Goal: Communication & Community: Answer question/provide support

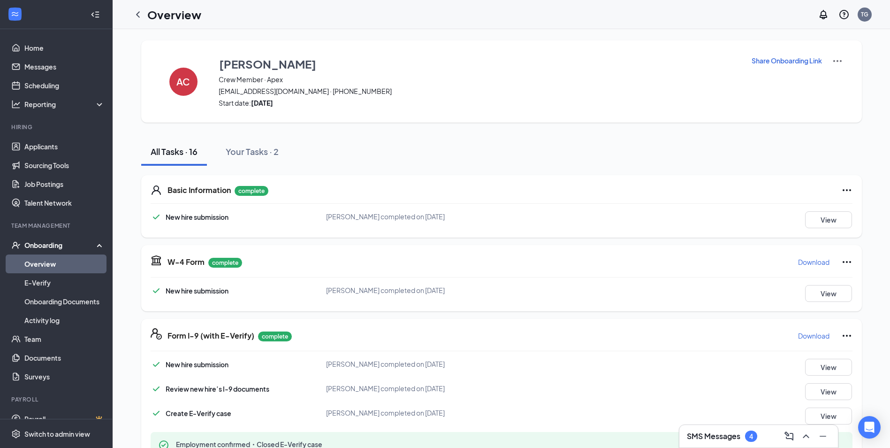
click at [47, 270] on link "Overview" at bounding box center [64, 263] width 80 height 19
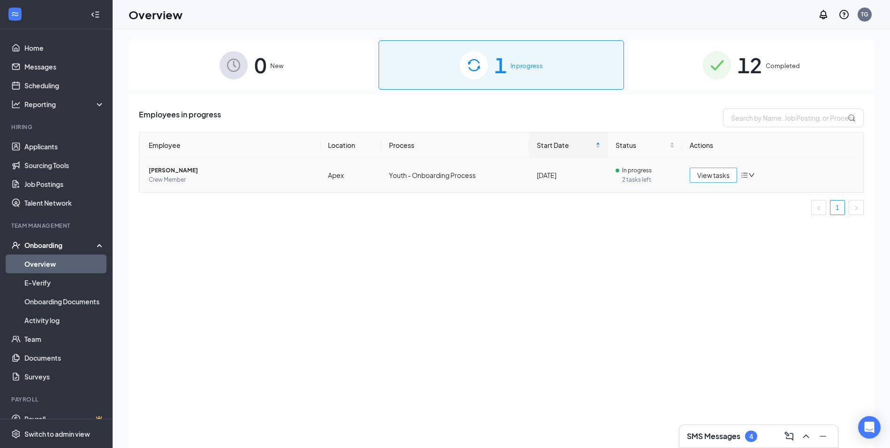
click at [708, 173] on span "View tasks" at bounding box center [713, 175] width 32 height 10
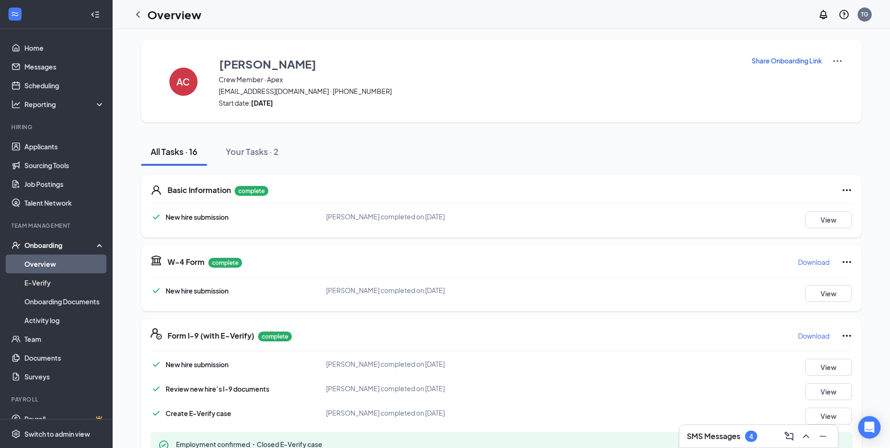
click at [764, 59] on p "Share Onboarding Link" at bounding box center [787, 60] width 70 height 9
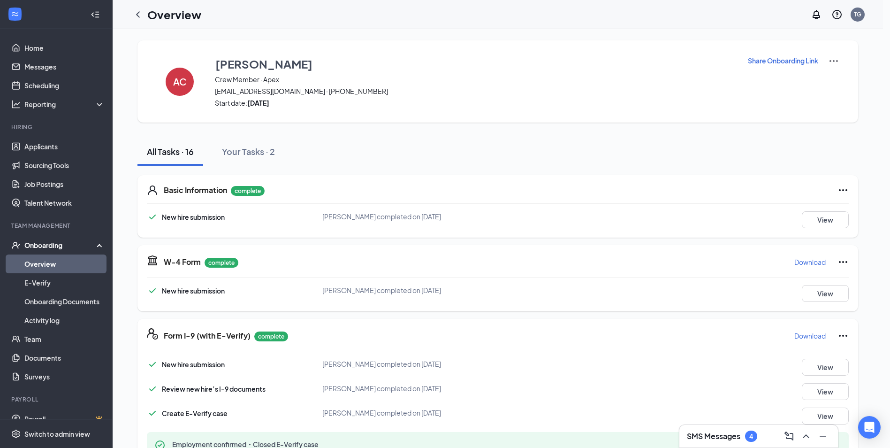
type textarea "Hi Aubrey, This is a gentle reminder to complete your onboarding before your fi…"
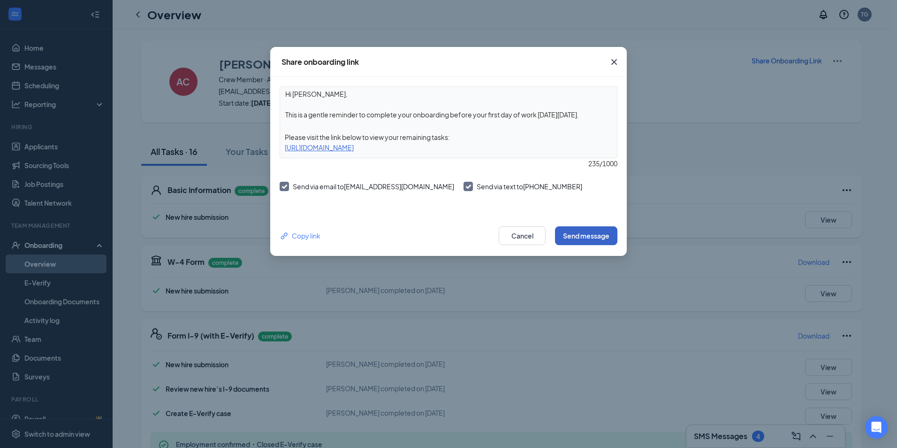
click at [614, 240] on button "Send message" at bounding box center [586, 235] width 62 height 19
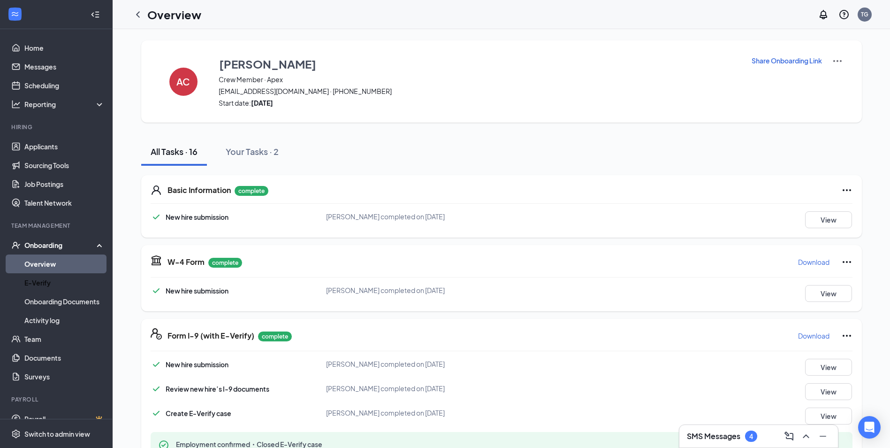
click at [53, 270] on link "Overview" at bounding box center [64, 263] width 80 height 19
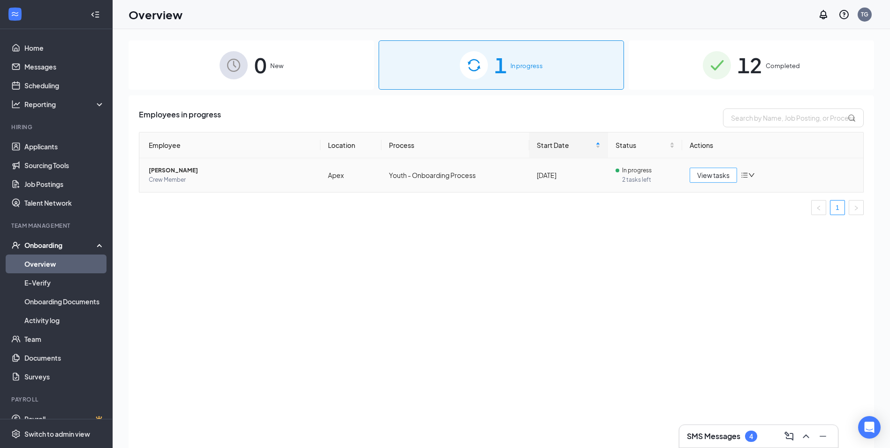
click at [722, 177] on span "View tasks" at bounding box center [713, 175] width 32 height 10
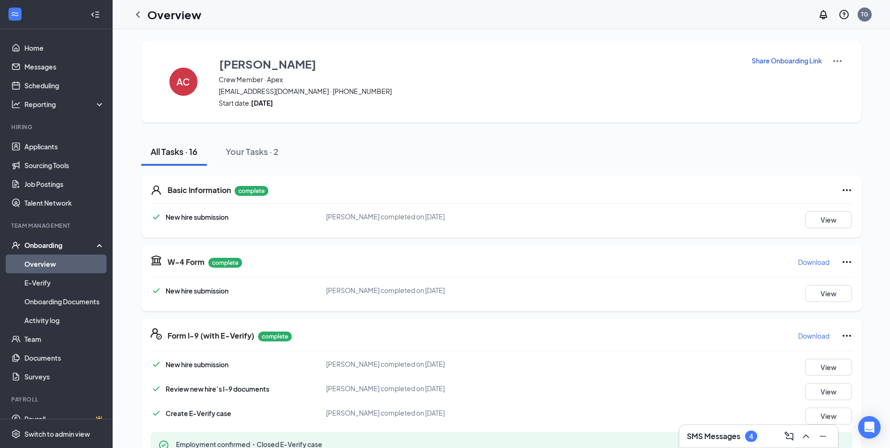
click at [788, 61] on p "Share Onboarding Link" at bounding box center [787, 60] width 70 height 9
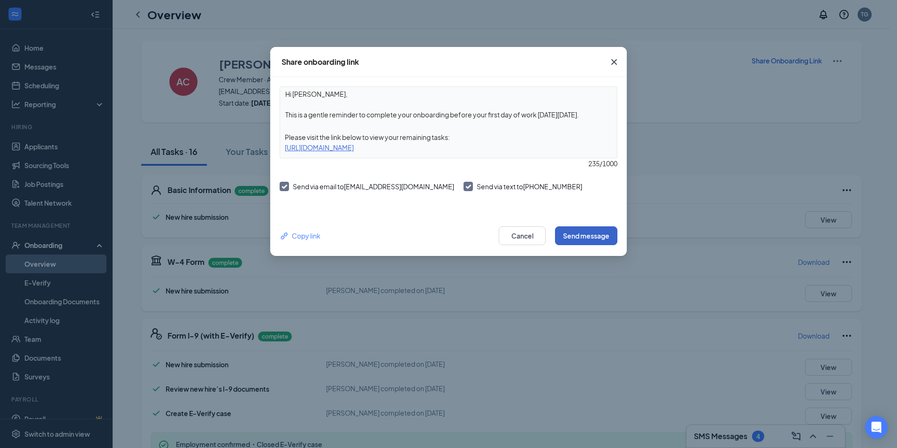
click at [567, 236] on button "Send message" at bounding box center [586, 235] width 62 height 19
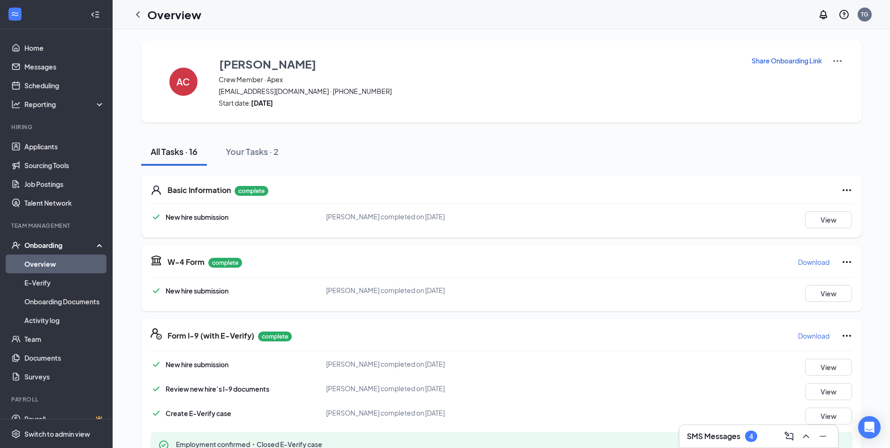
click at [319, 221] on div "New hire submission Aubrey L Chapman completed on Sep 10, 2025 View" at bounding box center [502, 219] width 702 height 17
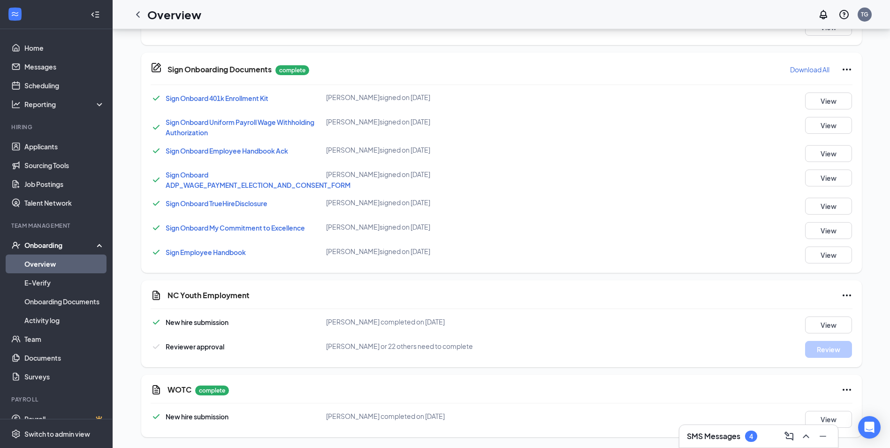
scroll to position [518, 0]
